Goal: Task Accomplishment & Management: Manage account settings

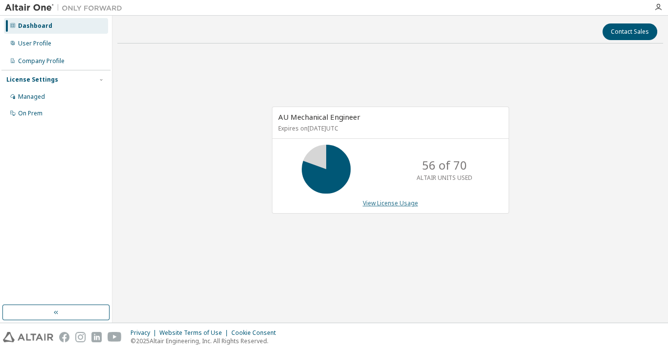
click at [393, 203] on link "View License Usage" at bounding box center [390, 203] width 55 height 8
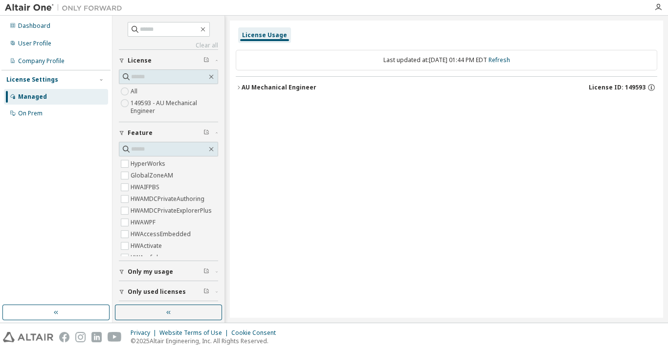
click at [275, 87] on div "AU Mechanical Engineer" at bounding box center [279, 88] width 75 height 8
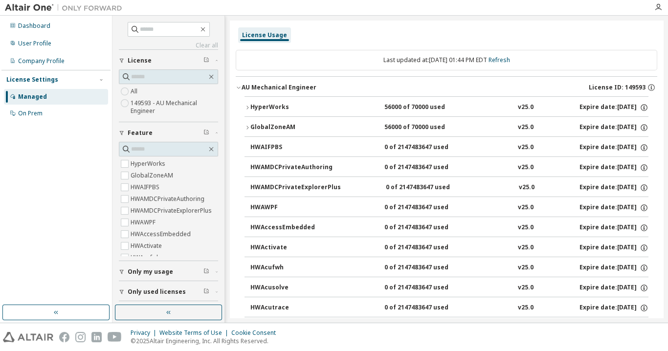
click at [265, 33] on div "License Usage" at bounding box center [264, 35] width 45 height 8
click at [40, 95] on div "Managed" at bounding box center [32, 97] width 29 height 8
click at [33, 94] on div "Managed" at bounding box center [32, 97] width 29 height 8
click at [270, 32] on div "License Usage" at bounding box center [264, 35] width 45 height 8
click at [37, 22] on div "Dashboard" at bounding box center [34, 26] width 32 height 8
